Goal: Check status: Check status

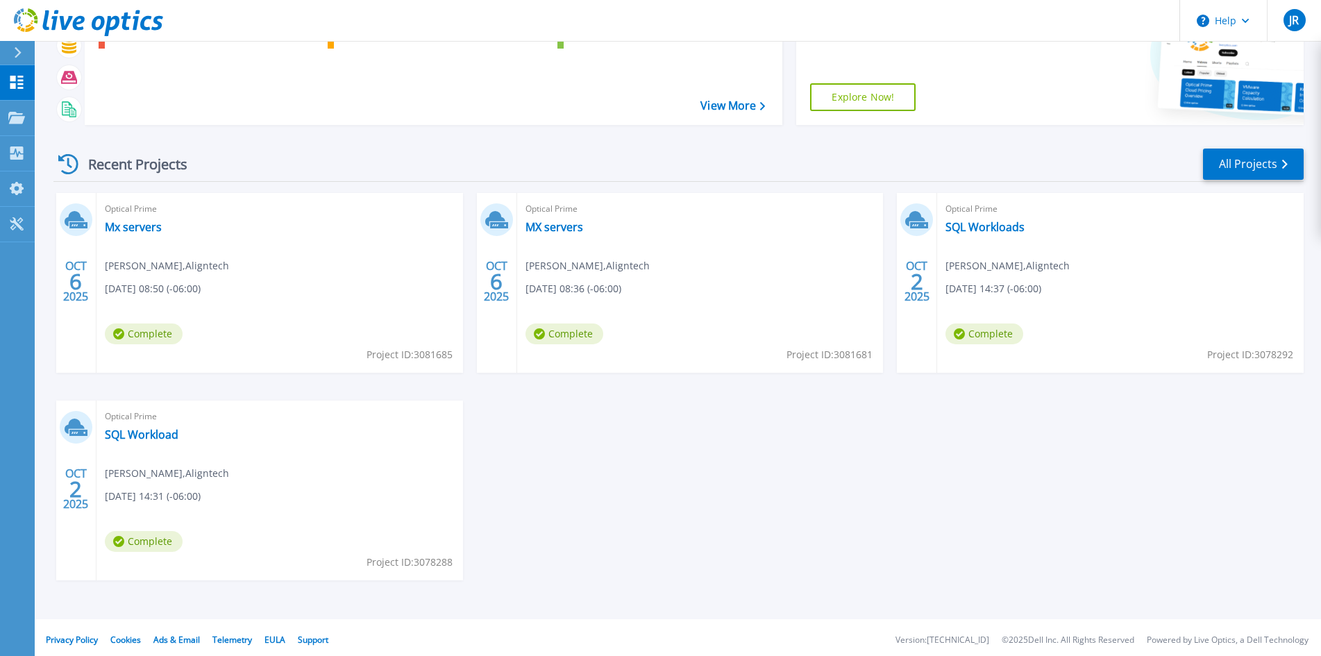
scroll to position [113, 0]
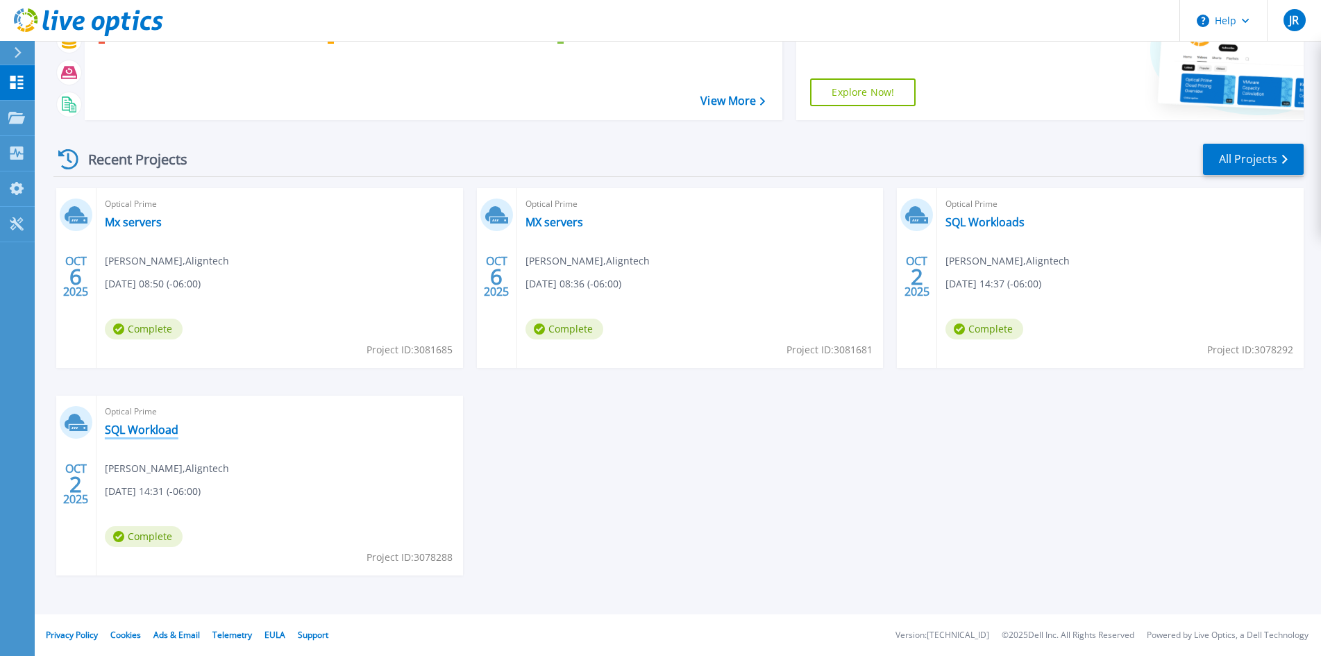
click at [129, 425] on link "SQL Workload" at bounding box center [142, 430] width 74 height 14
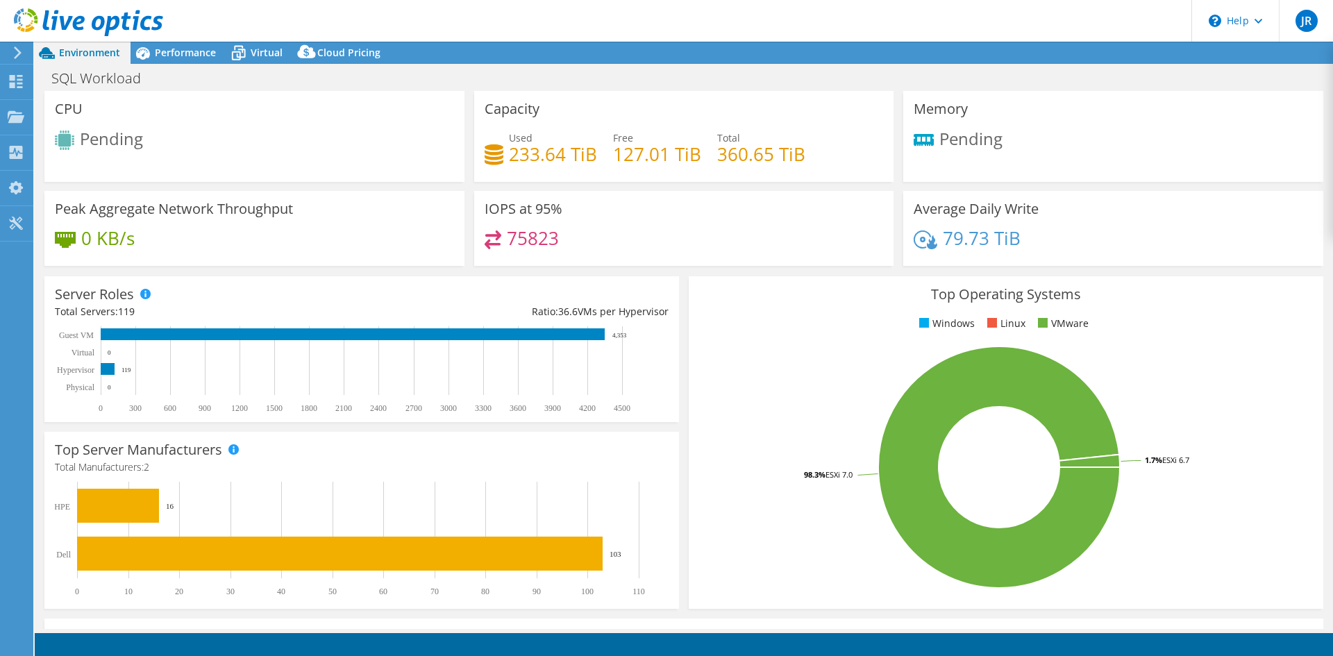
select select "USD"
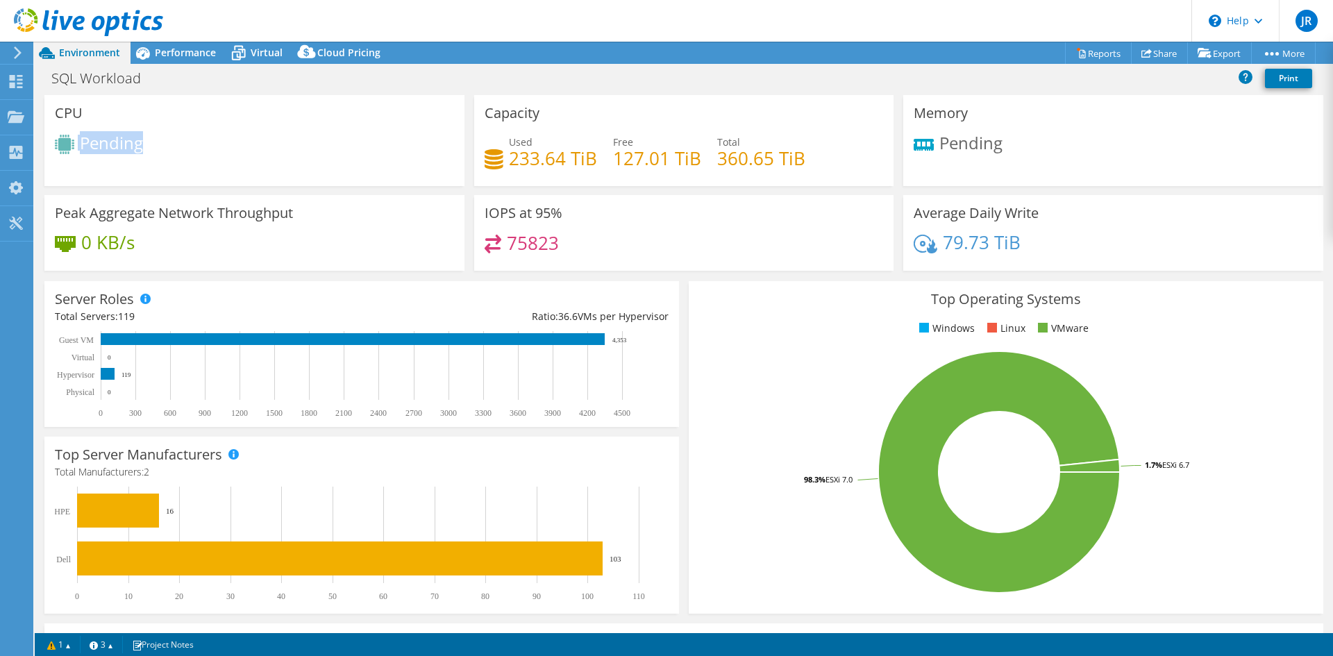
drag, startPoint x: 144, startPoint y: 144, endPoint x: 131, endPoint y: 164, distance: 23.9
click at [50, 139] on div "CPU Pending" at bounding box center [254, 140] width 420 height 91
drag, startPoint x: 1013, startPoint y: 142, endPoint x: 922, endPoint y: 142, distance: 90.9
click at [922, 142] on div "Pending" at bounding box center [1113, 150] width 399 height 30
click at [1005, 146] on div "Pending" at bounding box center [1113, 150] width 399 height 30
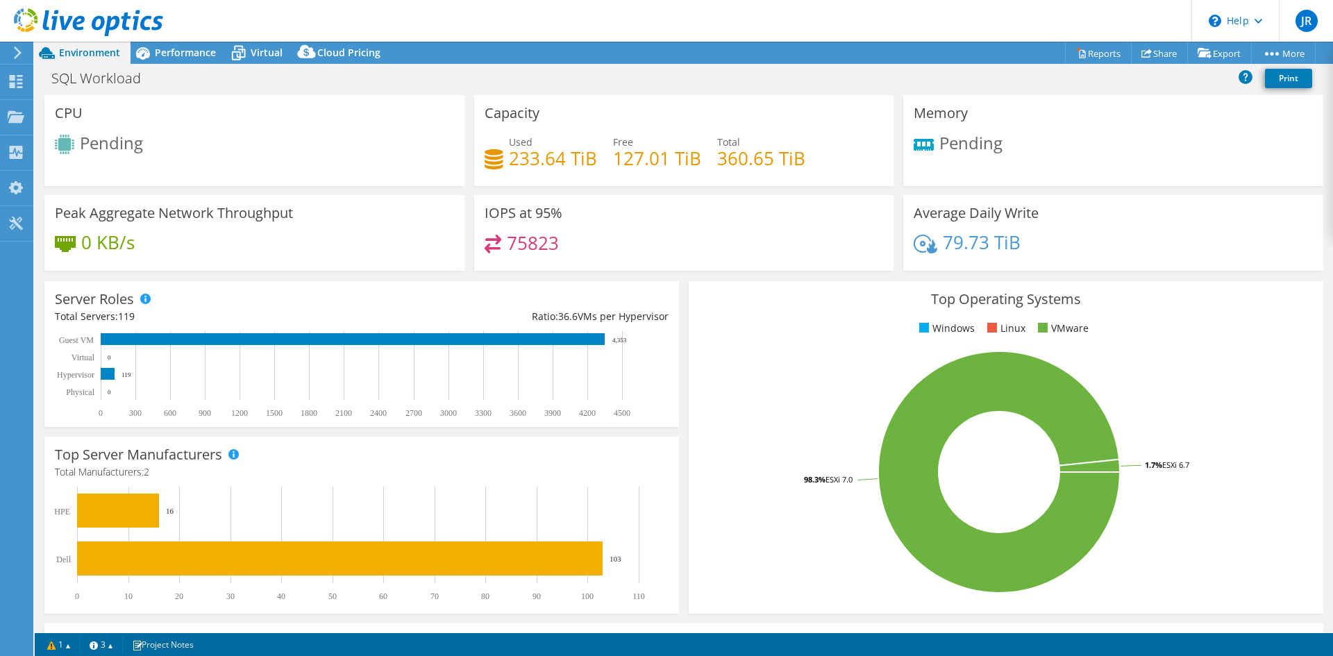
click at [969, 160] on div "Pending" at bounding box center [1113, 150] width 399 height 30
drag, startPoint x: 142, startPoint y: 140, endPoint x: 80, endPoint y: 139, distance: 61.8
click at [80, 139] on span "Pending" at bounding box center [111, 142] width 63 height 23
drag, startPoint x: 1004, startPoint y: 139, endPoint x: 920, endPoint y: 140, distance: 84.0
click at [920, 140] on div "Pending" at bounding box center [1113, 150] width 399 height 30
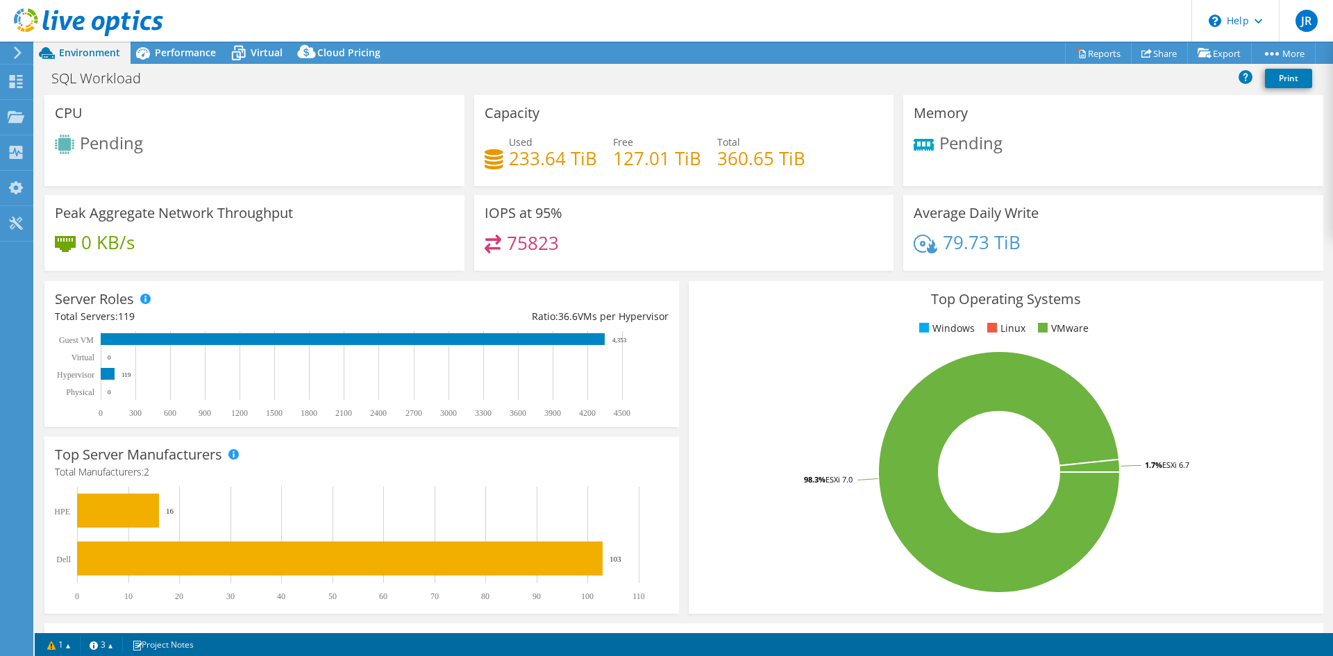
click at [1074, 169] on div "Memory Pending" at bounding box center [1113, 140] width 420 height 91
click at [186, 49] on span "Performance" at bounding box center [185, 52] width 61 height 13
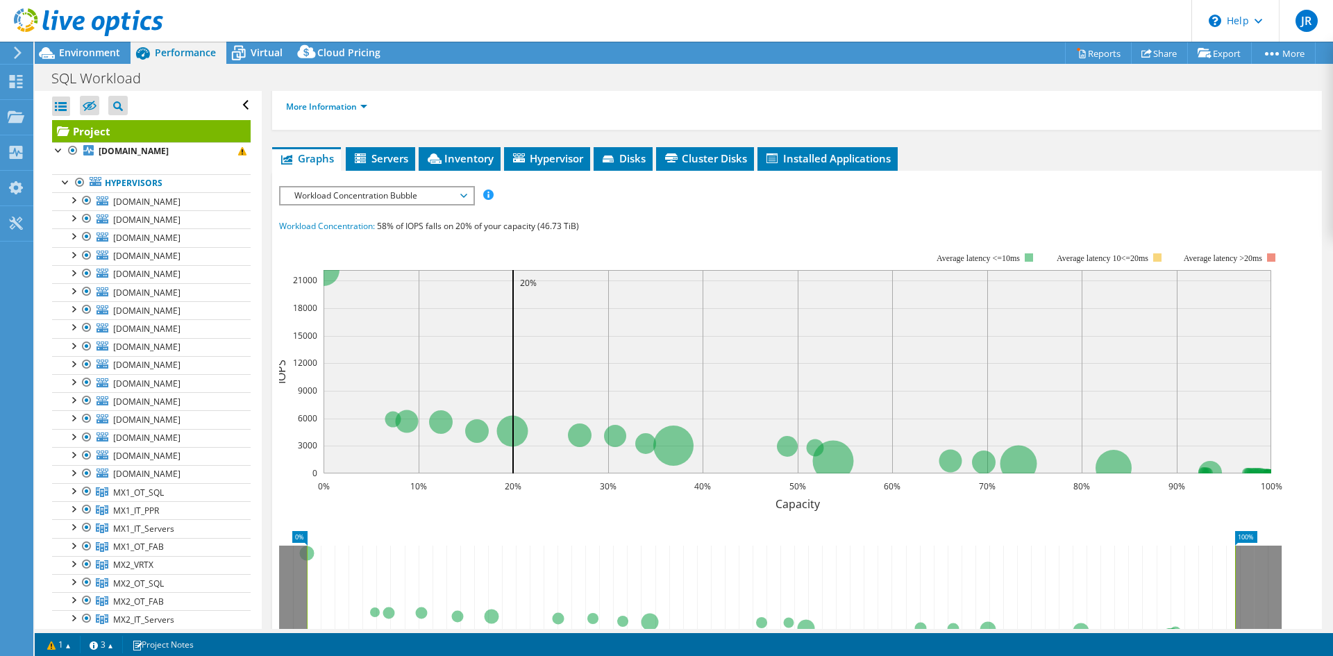
scroll to position [358, 0]
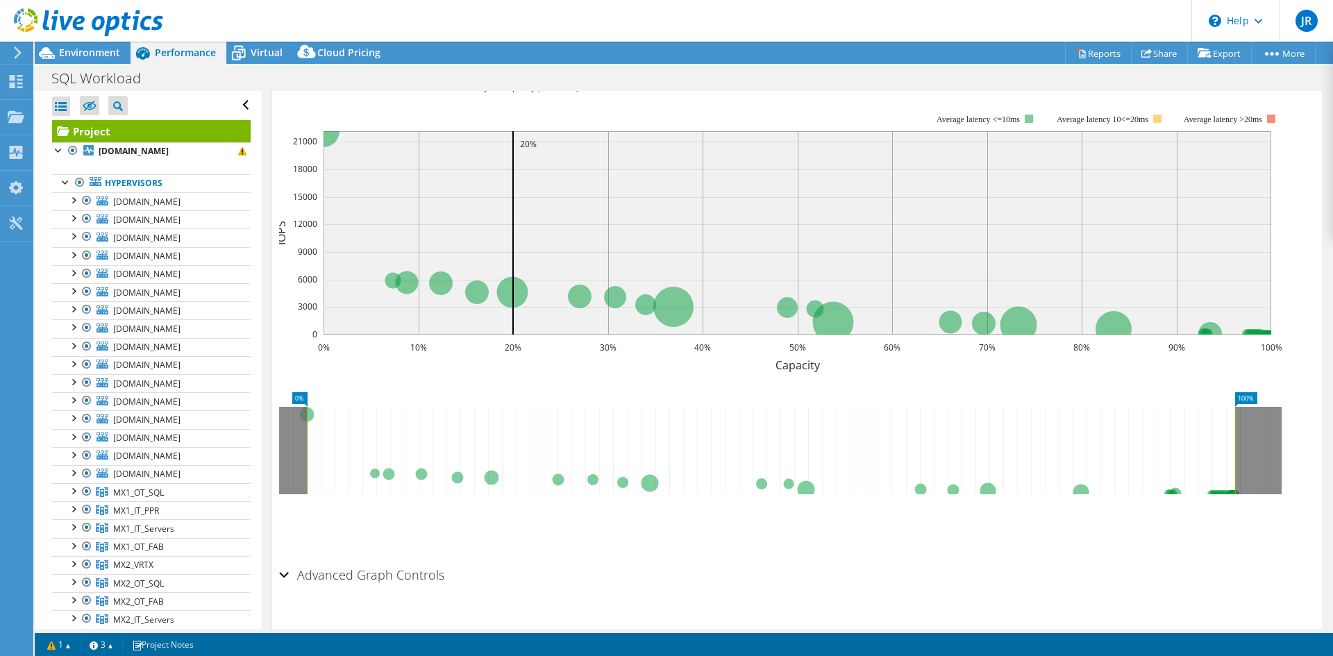
click at [287, 561] on div "Advanced Graph Controls" at bounding box center [797, 576] width 1036 height 30
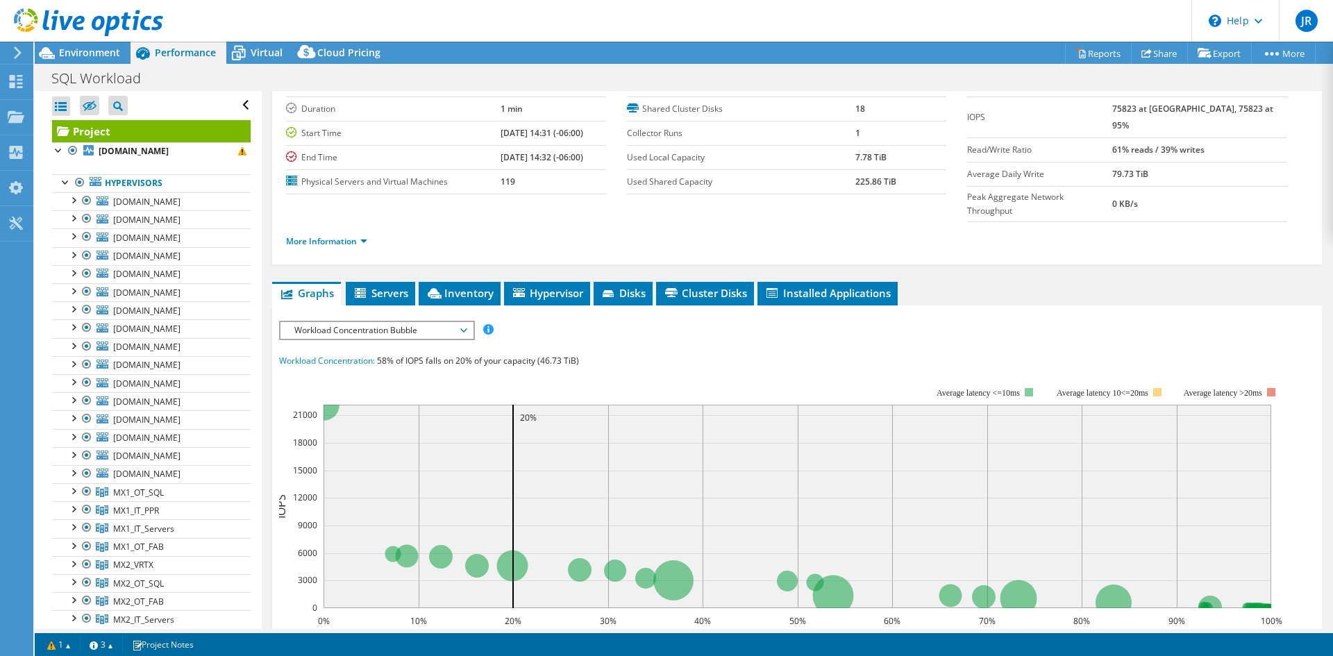
scroll to position [0, 0]
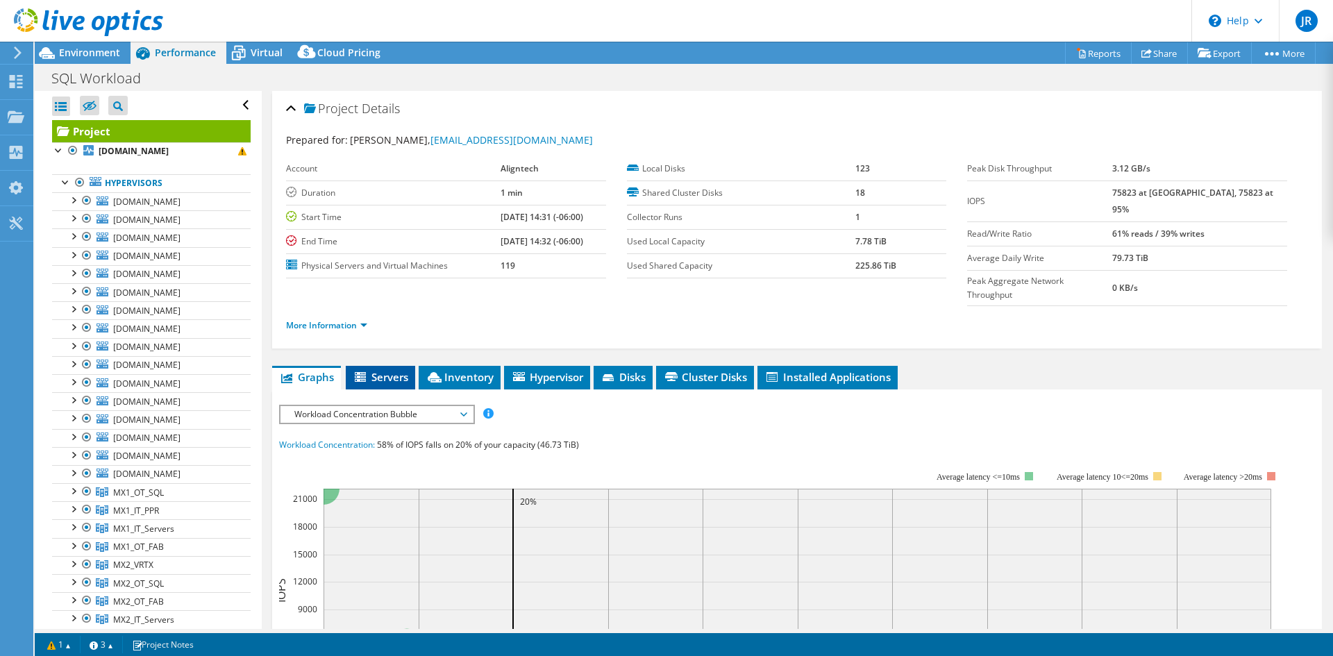
click at [386, 366] on li "Servers" at bounding box center [380, 378] width 69 height 24
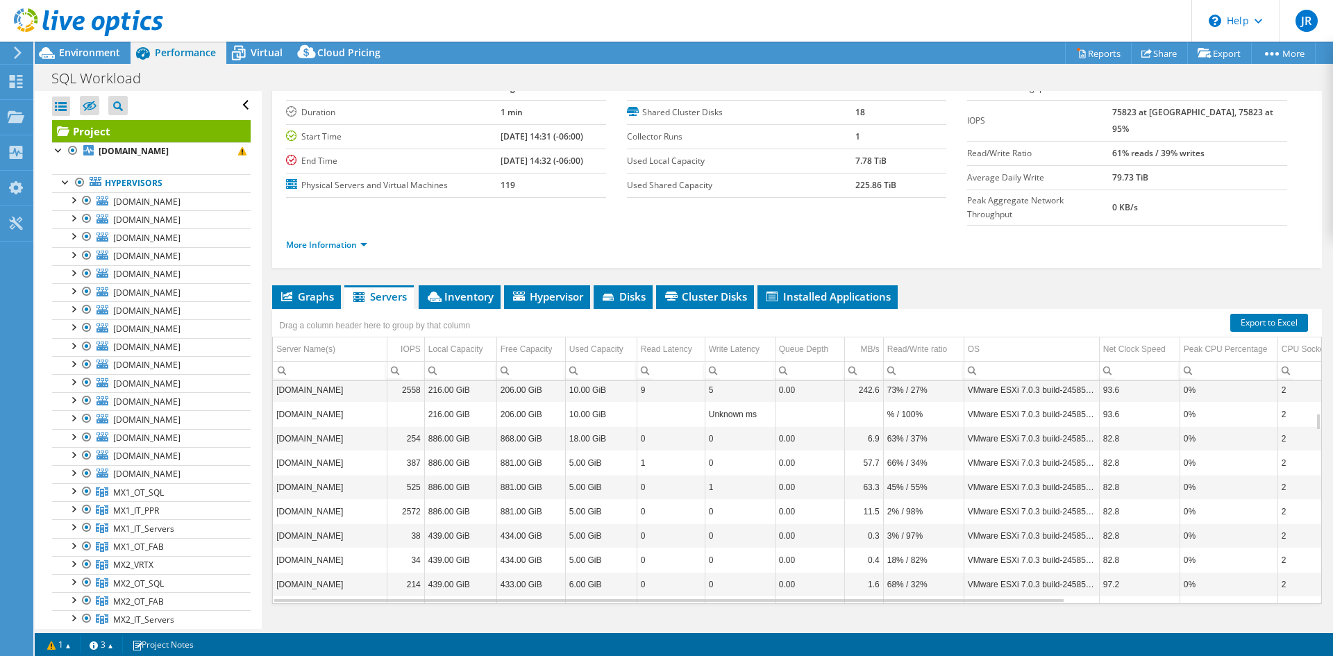
scroll to position [167, 0]
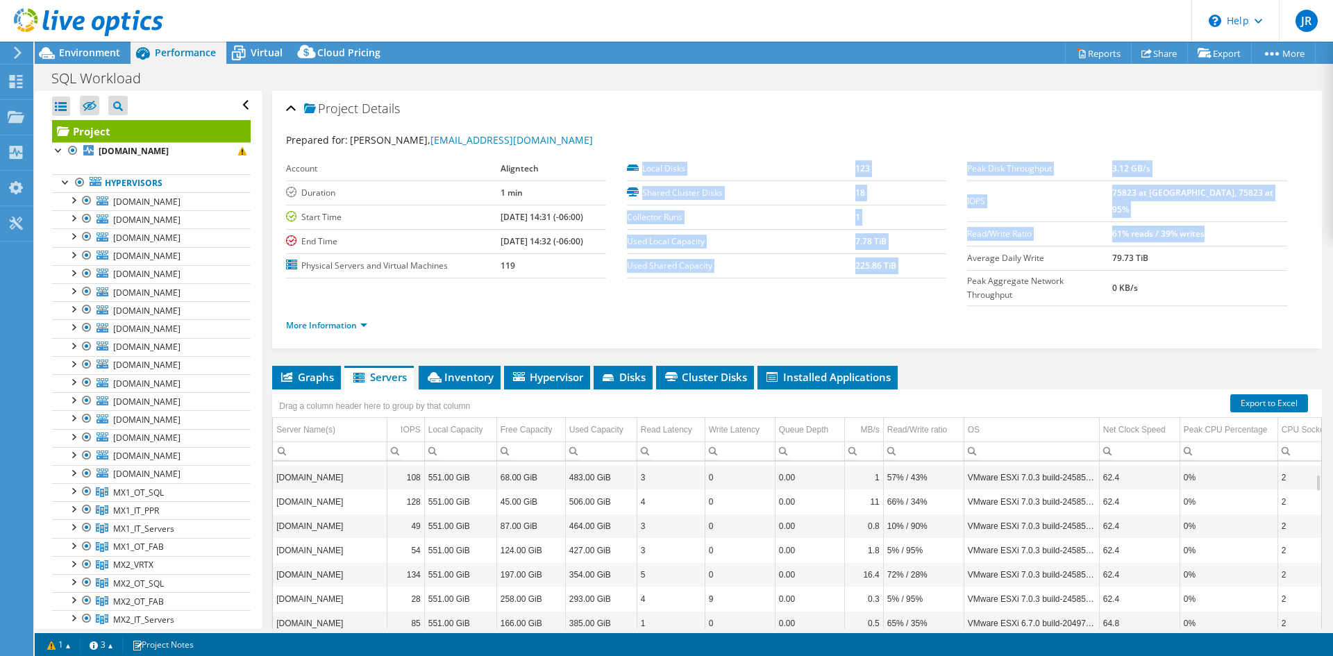
drag, startPoint x: 1248, startPoint y: 210, endPoint x: 952, endPoint y: 225, distance: 296.1
click at [952, 225] on section "Prepared for: Jose Rivas, jrivas@aligntech.com Account Aligntech Duration 1 min…" at bounding box center [797, 239] width 1022 height 212
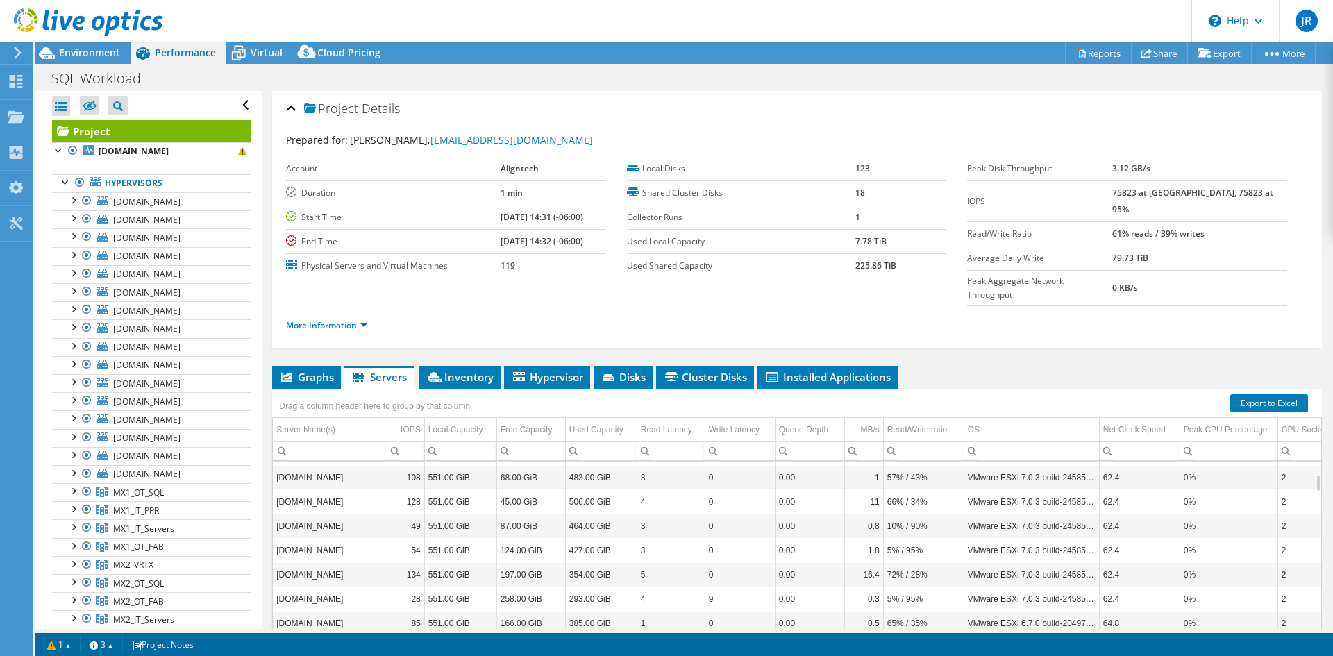
click at [967, 278] on td "Peak Aggregate Network Throughput" at bounding box center [1039, 287] width 145 height 35
drag, startPoint x: 1157, startPoint y: 220, endPoint x: 1190, endPoint y: 224, distance: 32.9
click at [1181, 224] on tr "Read/Write Ratio 61% reads / 39% writes" at bounding box center [1127, 233] width 320 height 24
click at [1205, 228] on b "61% reads / 39% writes" at bounding box center [1158, 234] width 92 height 12
drag, startPoint x: 1200, startPoint y: 221, endPoint x: 1163, endPoint y: 221, distance: 36.8
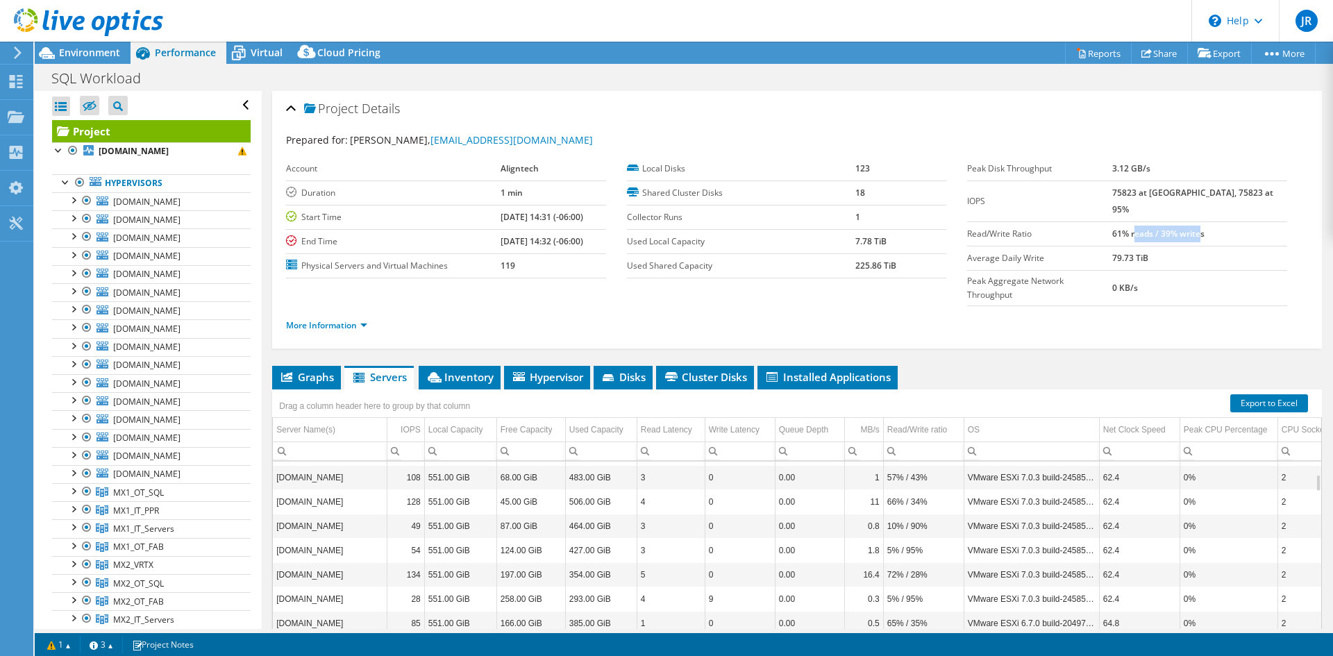
click at [1163, 228] on b "61% reads / 39% writes" at bounding box center [1158, 234] width 92 height 12
click at [1096, 270] on td "Peak Aggregate Network Throughput" at bounding box center [1039, 287] width 145 height 35
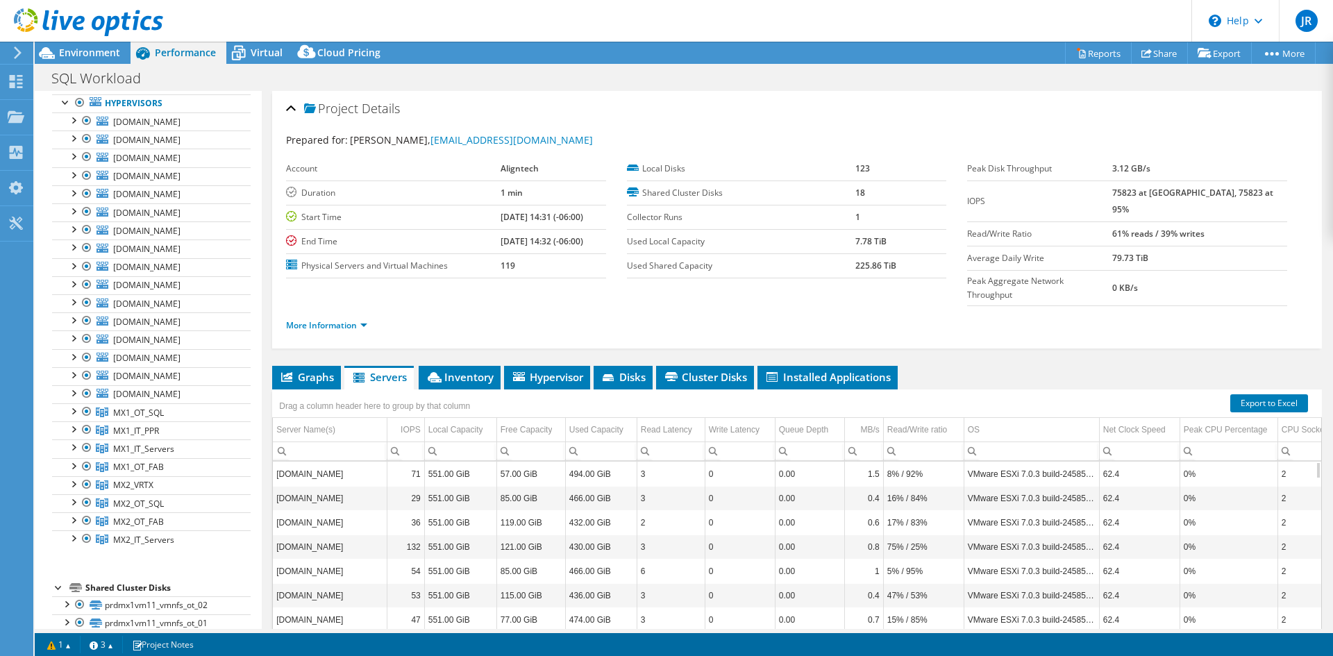
scroll to position [0, 0]
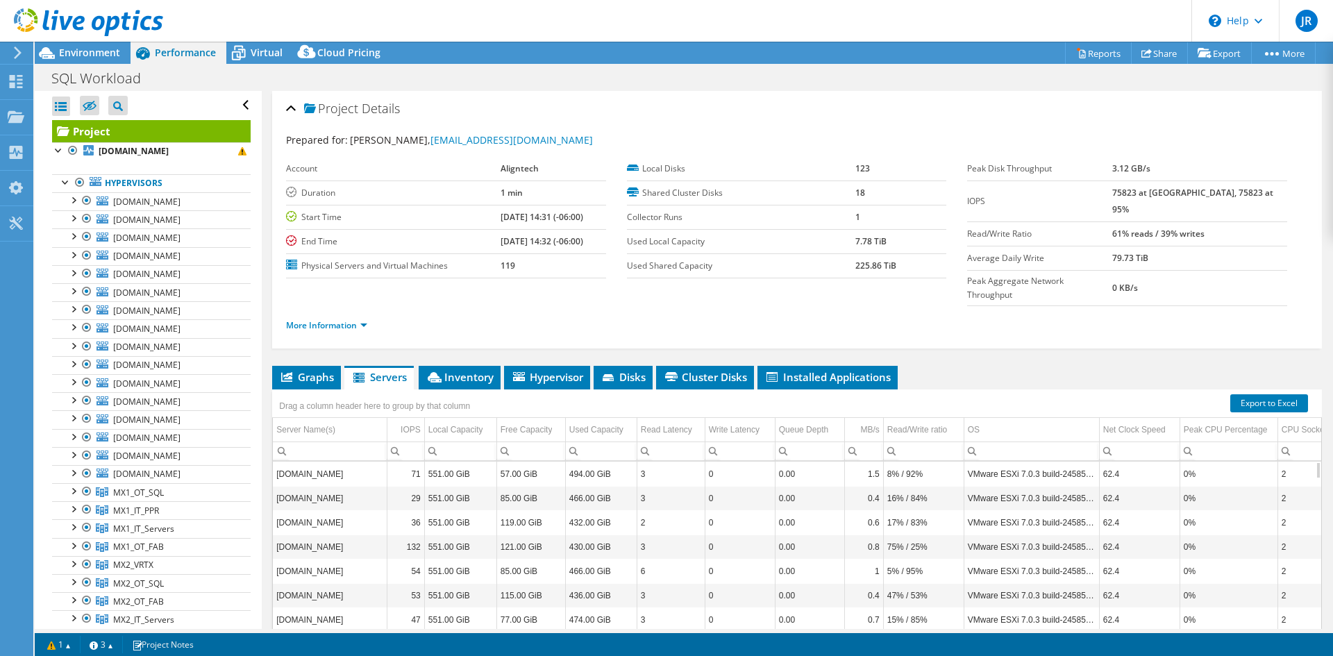
click at [81, 15] on icon at bounding box center [88, 22] width 149 height 28
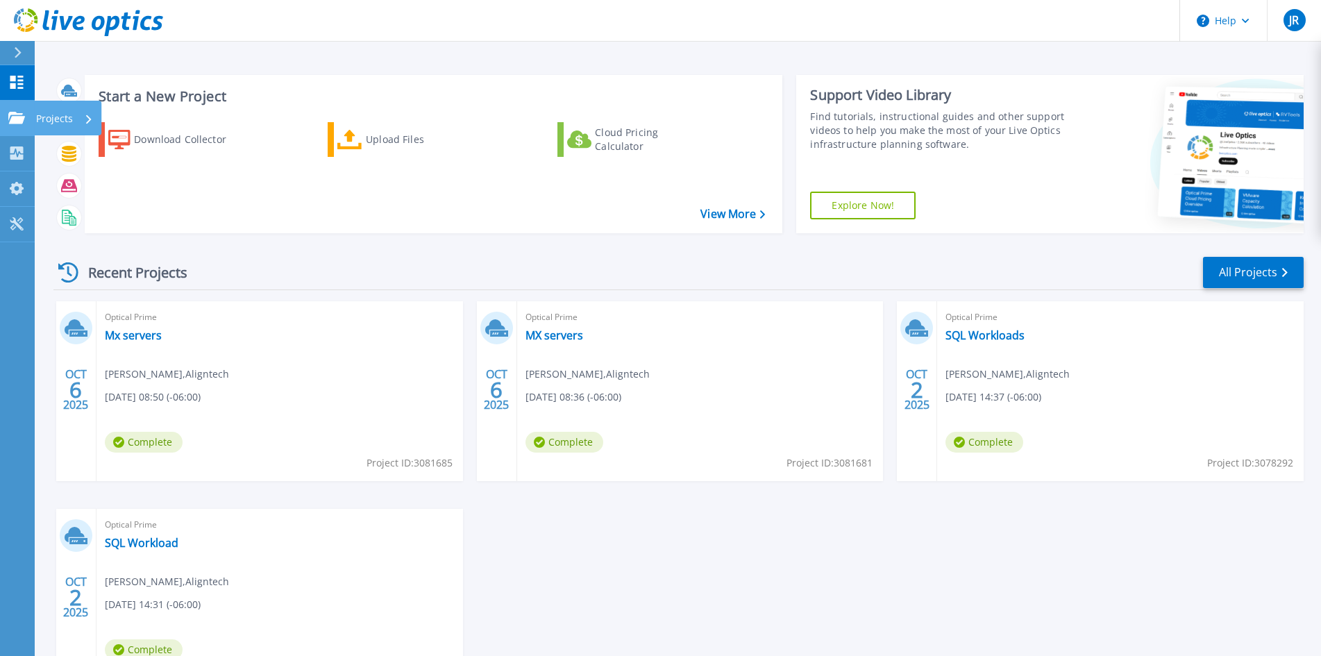
click at [12, 112] on div at bounding box center [16, 118] width 17 height 12
click at [449, 46] on div "Start a New Project Download Collector Upload Files Cloud Pricing Calculator Vi…" at bounding box center [678, 364] width 1286 height 728
click at [377, 143] on div "Upload Files" at bounding box center [421, 140] width 111 height 28
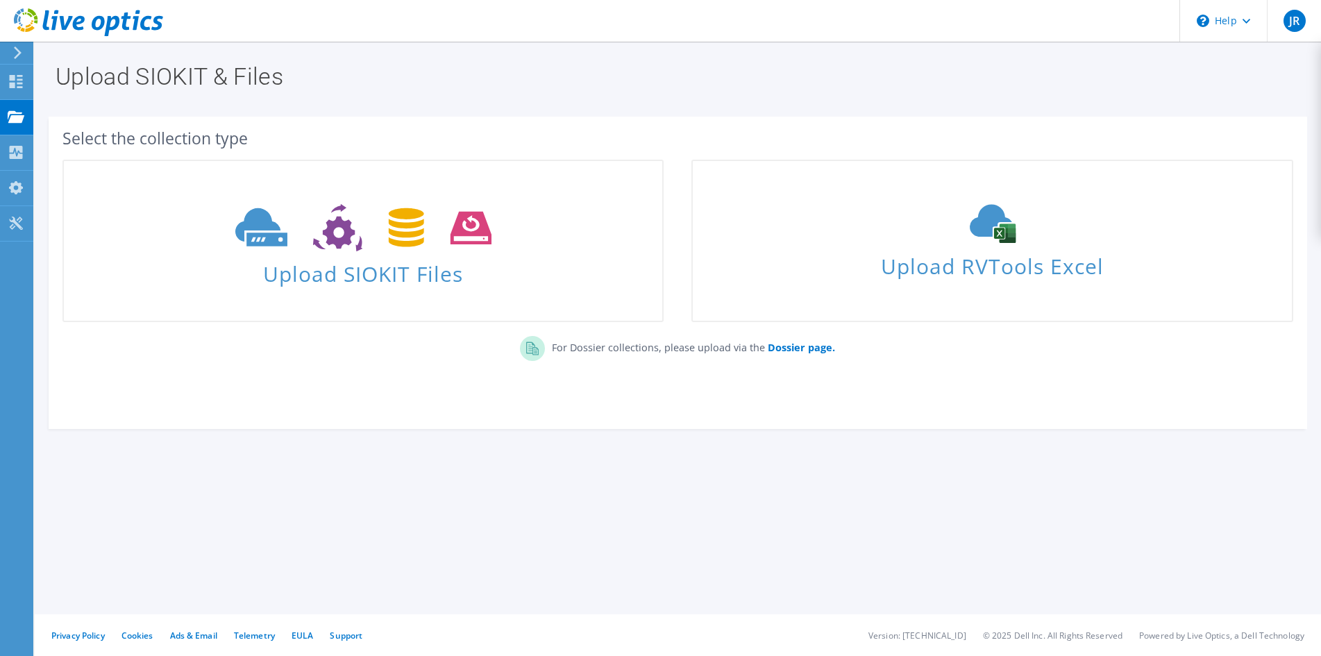
click at [102, 19] on use at bounding box center [88, 22] width 149 height 28
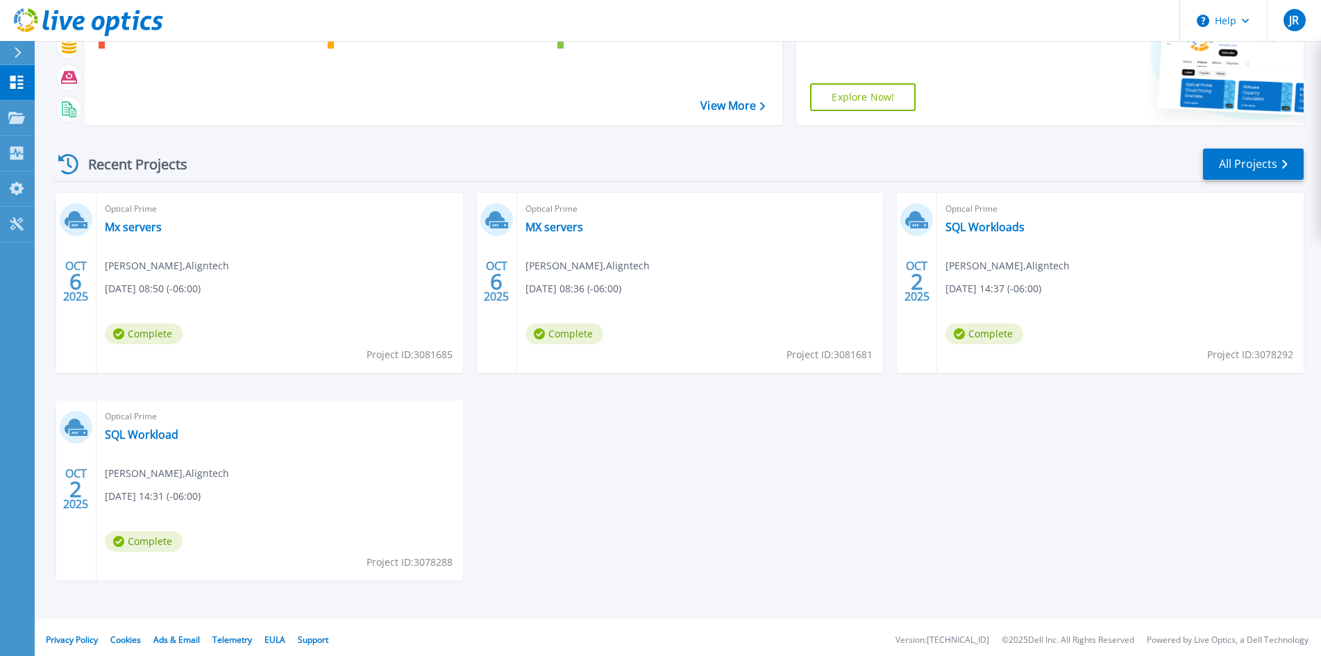
scroll to position [113, 0]
